Goal: Book appointment/travel/reservation

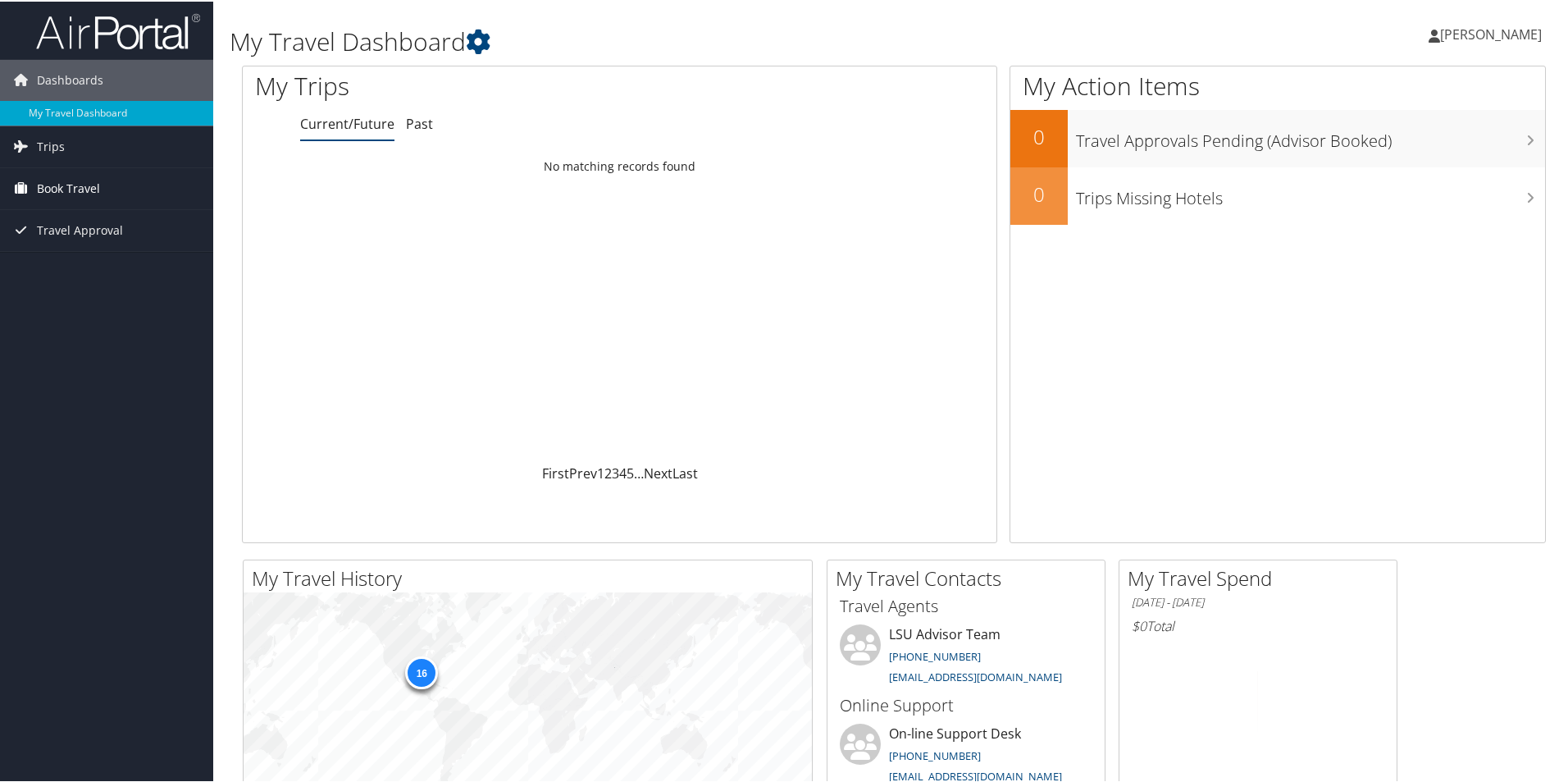
click at [108, 196] on link "Book Travel" at bounding box center [106, 187] width 213 height 41
click at [109, 235] on link "Book/Manage Online Trips" at bounding box center [106, 244] width 213 height 25
